Goal: Information Seeking & Learning: Learn about a topic

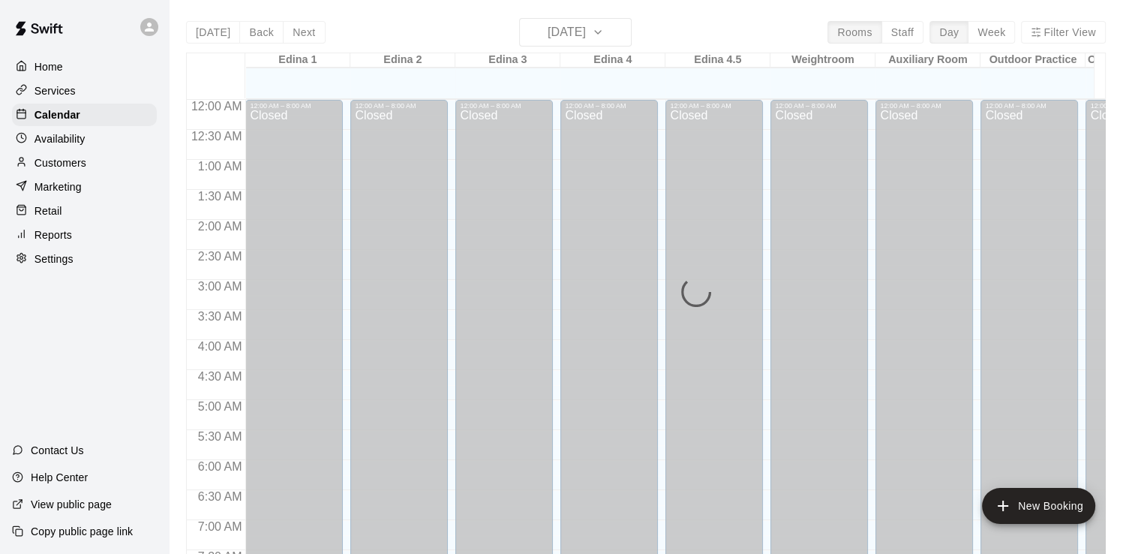
scroll to position [923, 0]
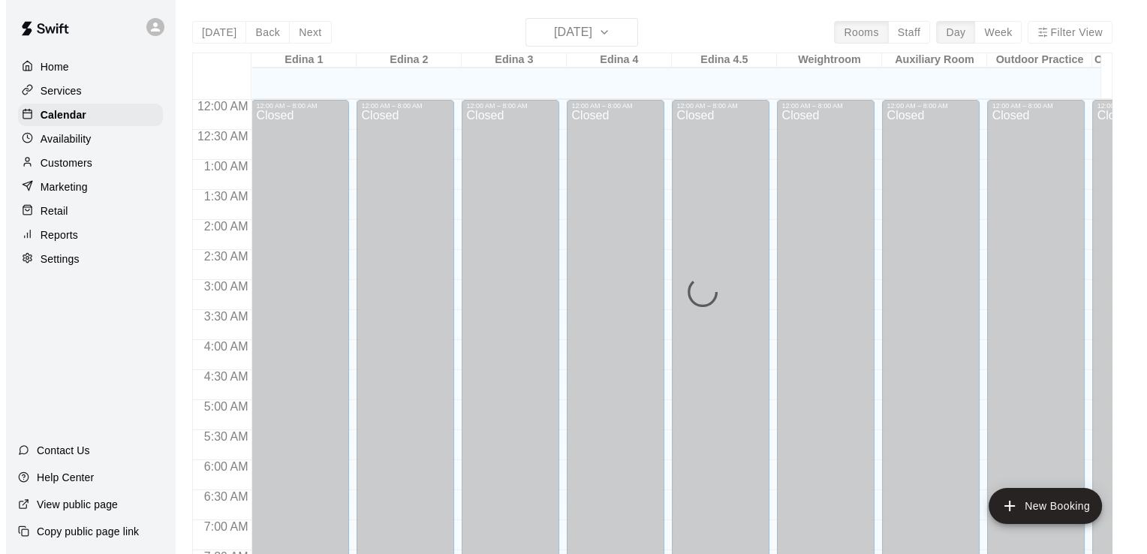
scroll to position [923, 0]
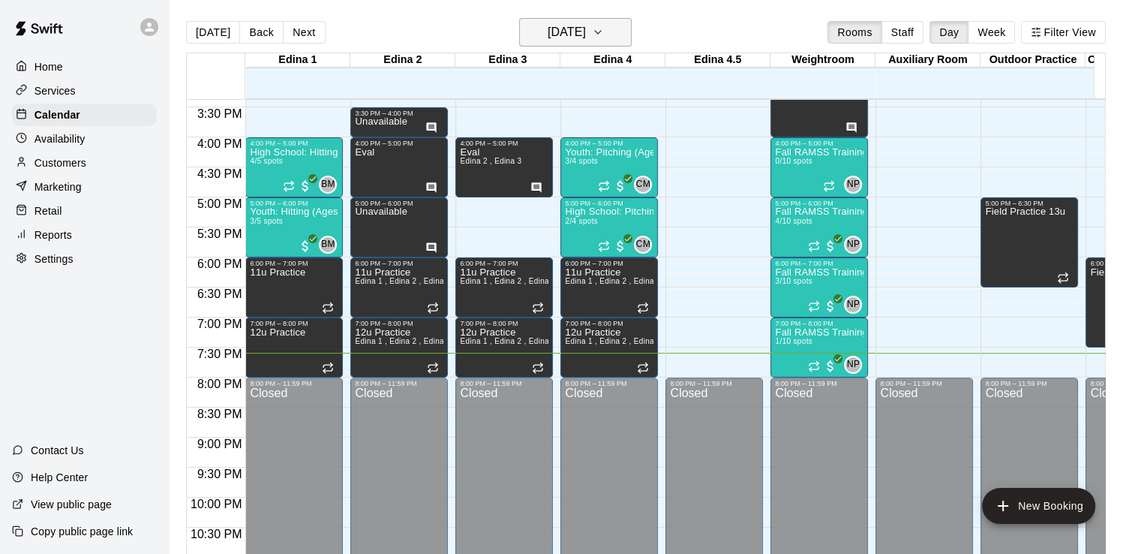
click at [604, 33] on icon "button" at bounding box center [598, 32] width 12 height 18
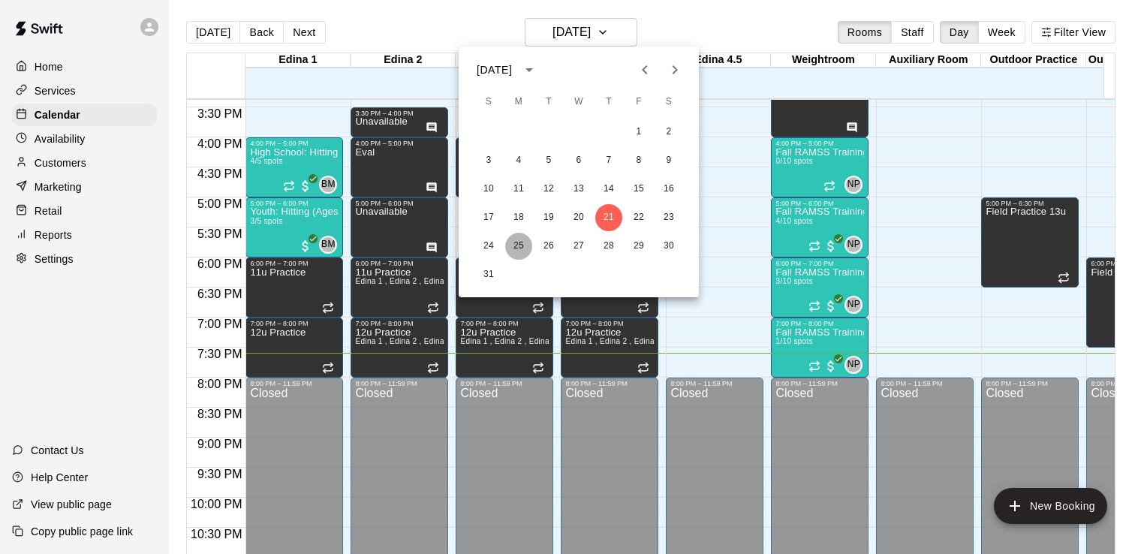
click at [516, 245] on button "25" at bounding box center [518, 246] width 27 height 27
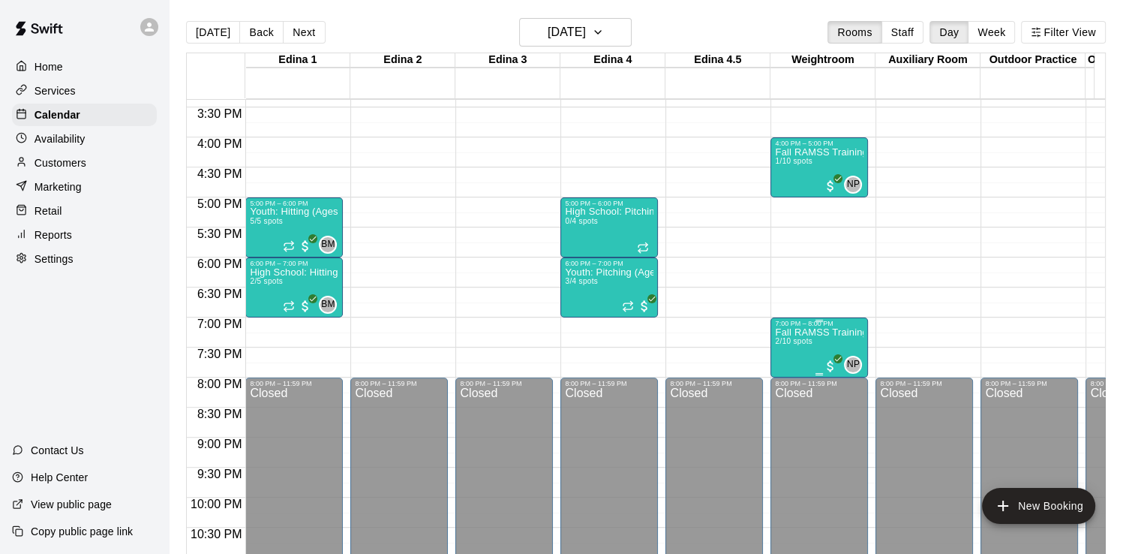
click at [790, 332] on p "Fall RAMSS Training" at bounding box center [819, 332] width 89 height 0
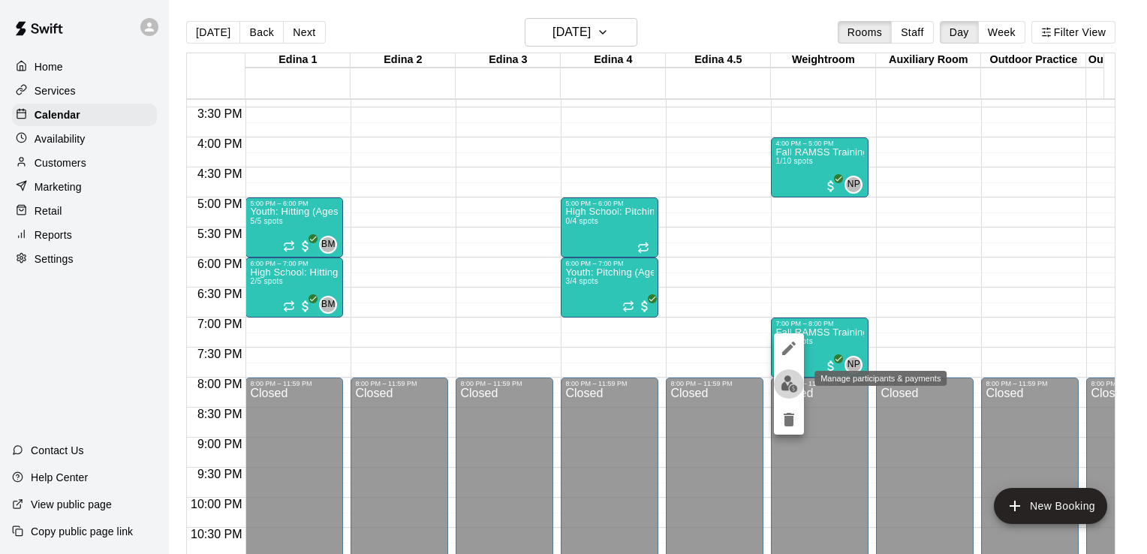
click at [785, 380] on img "edit" at bounding box center [789, 383] width 17 height 17
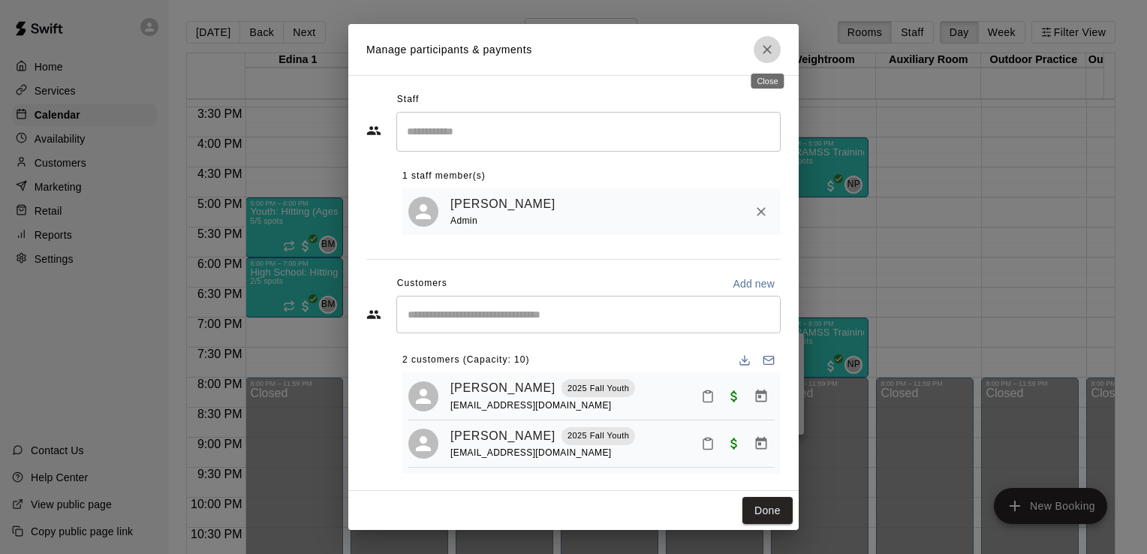
click at [771, 53] on icon "Close" at bounding box center [766, 49] width 9 height 9
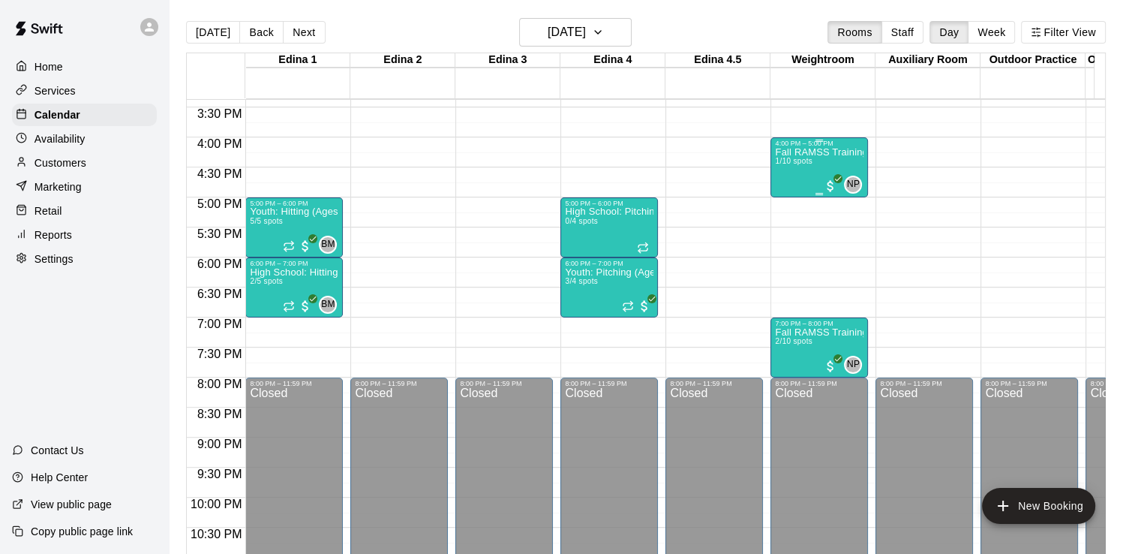
click at [808, 152] on p "Fall RAMSS Training" at bounding box center [819, 152] width 89 height 0
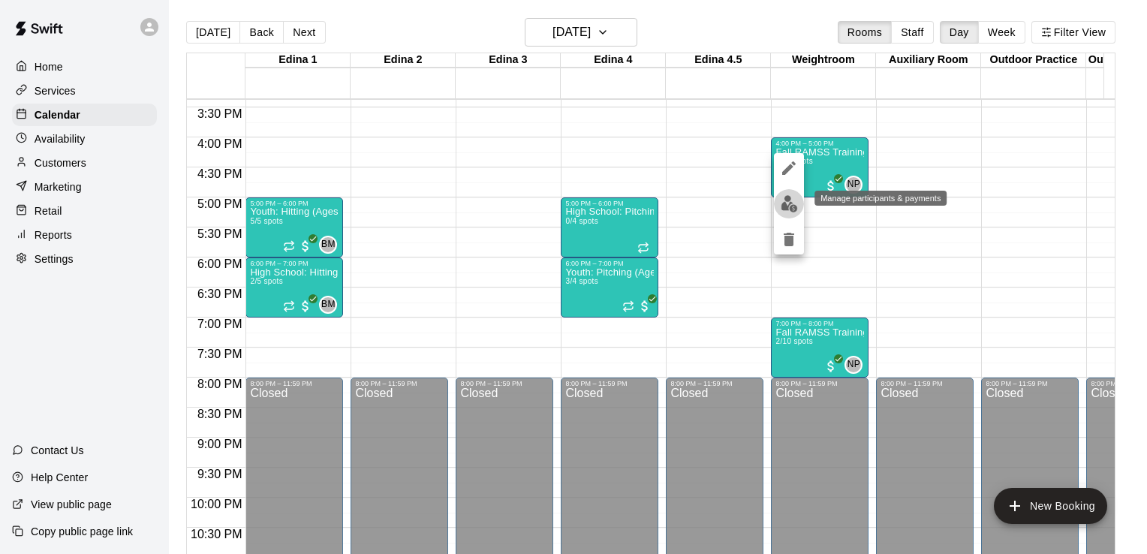
click at [790, 202] on img "edit" at bounding box center [789, 203] width 17 height 17
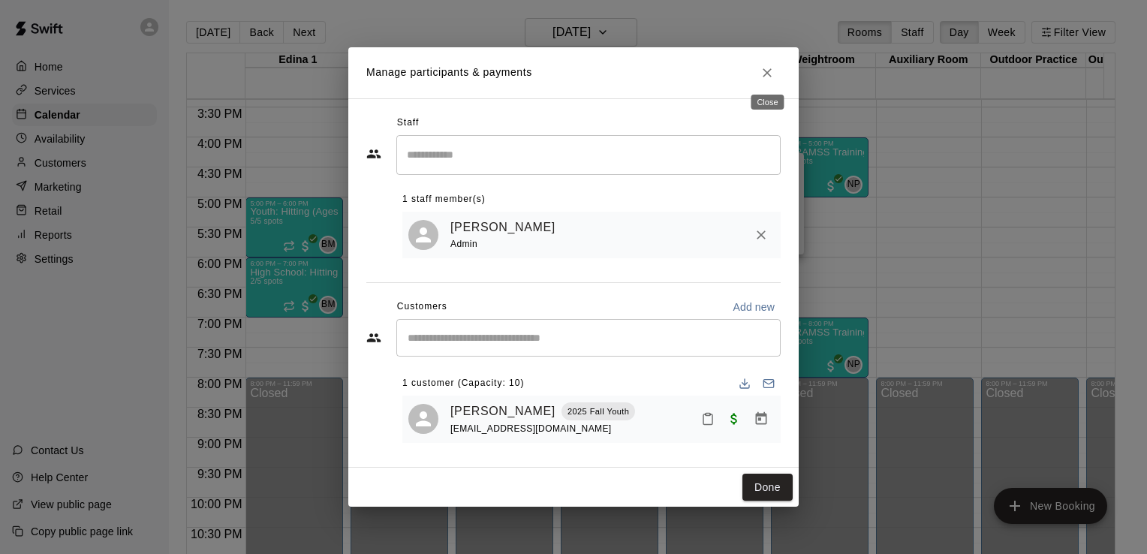
click at [765, 71] on icon "Close" at bounding box center [766, 72] width 15 height 15
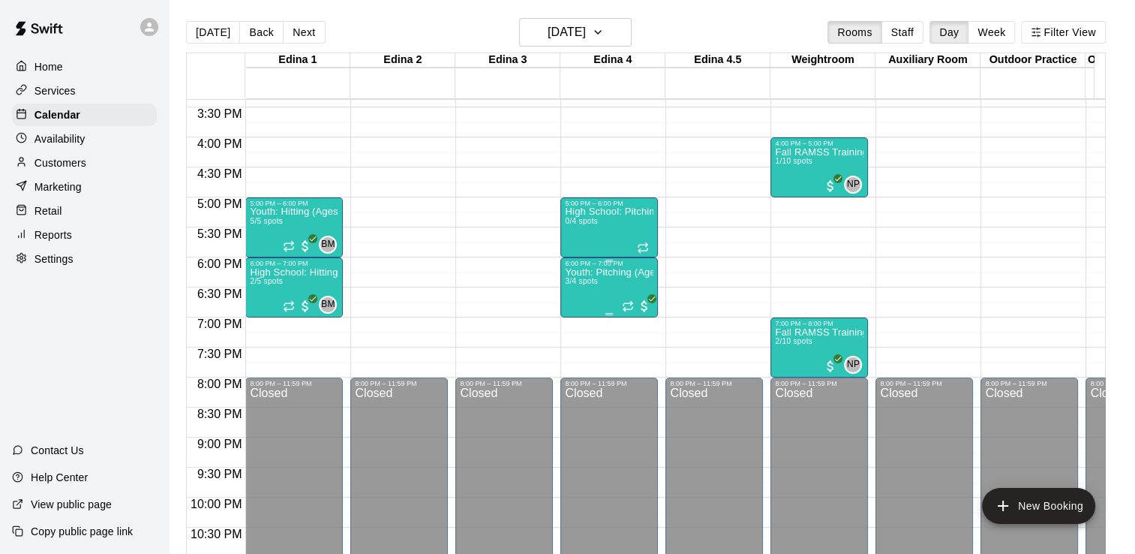
click at [597, 272] on p "Youth: Pitching (Ages 9U-13U)" at bounding box center [609, 272] width 89 height 0
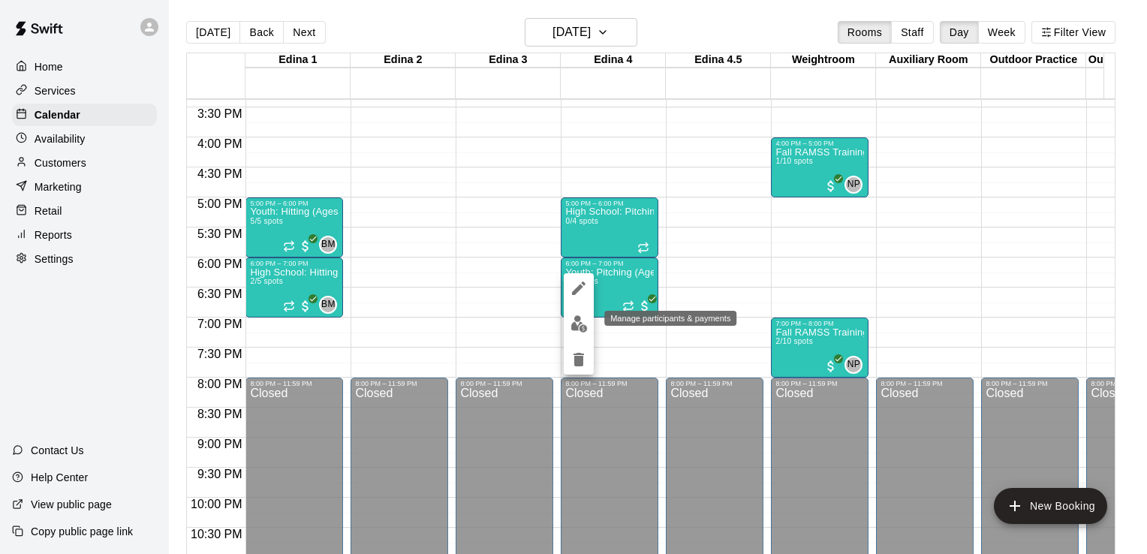
click at [579, 325] on img "edit" at bounding box center [578, 323] width 17 height 17
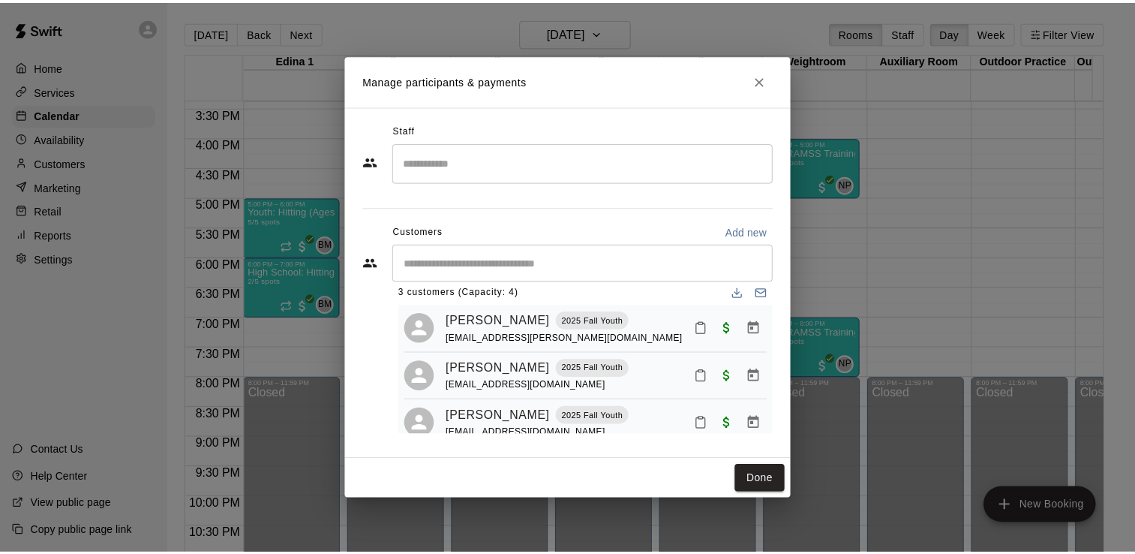
scroll to position [41, 0]
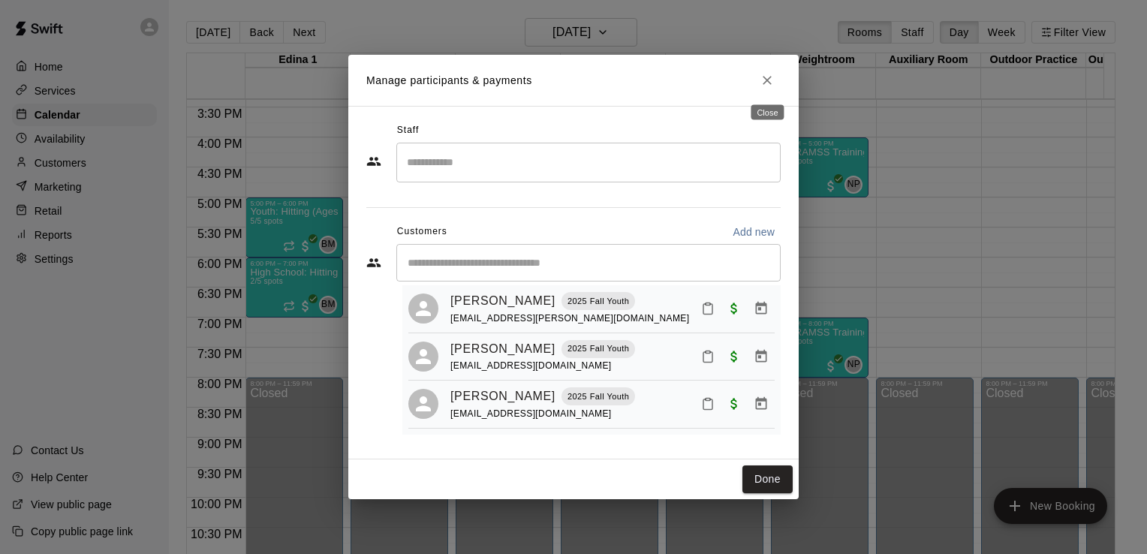
click at [769, 77] on icon "Close" at bounding box center [766, 80] width 15 height 15
